Goal: Task Accomplishment & Management: Manage account settings

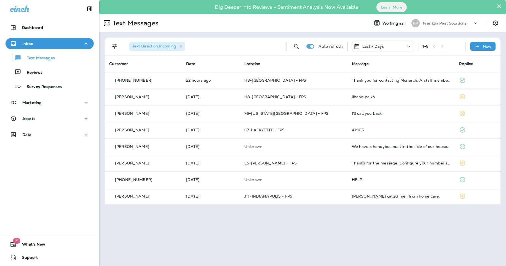
click at [440, 24] on p "Franklin Pest Solutions" at bounding box center [445, 23] width 44 height 4
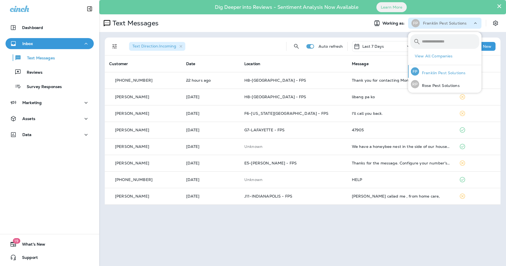
click at [431, 71] on p "Franklin Pest Solutions" at bounding box center [442, 73] width 46 height 4
click at [433, 81] on div "RP Rose Pest Solutions" at bounding box center [435, 84] width 53 height 13
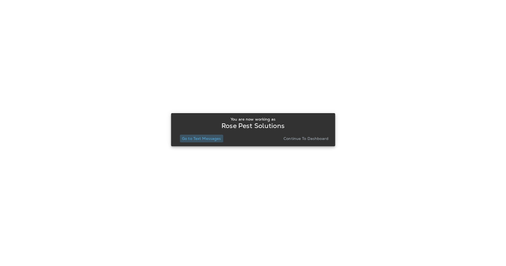
click at [211, 140] on p "Go to Text Messages" at bounding box center [201, 138] width 39 height 4
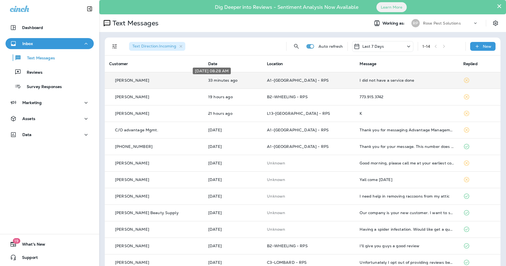
click at [245, 82] on p "33 minutes ago" at bounding box center [233, 80] width 50 height 4
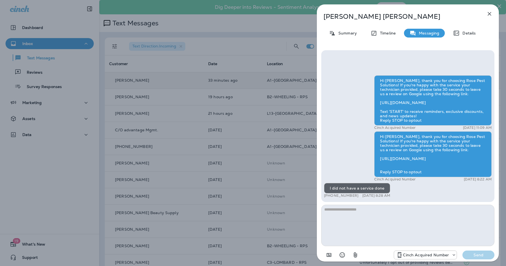
click at [493, 14] on button "button" at bounding box center [489, 13] width 11 height 11
